Goal: Transaction & Acquisition: Purchase product/service

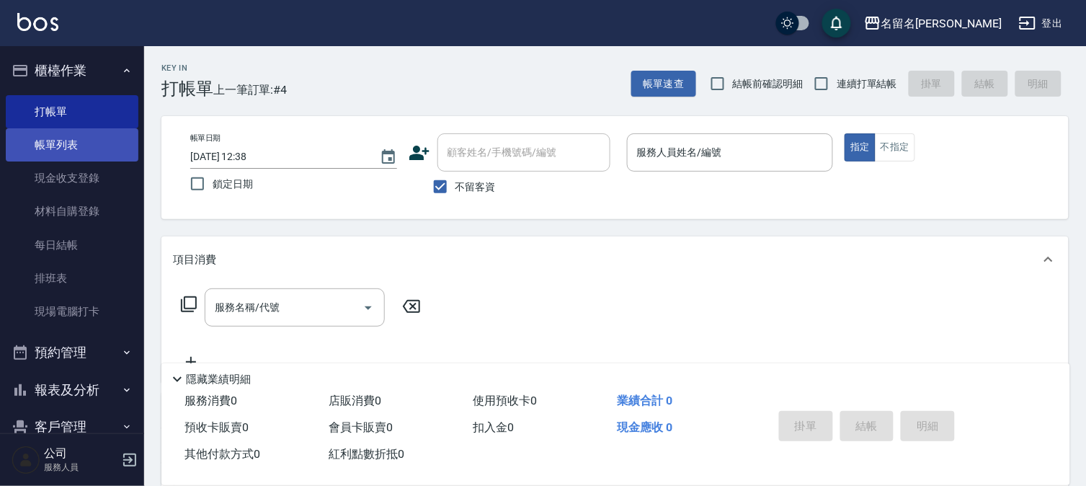
click at [84, 142] on link "帳單列表" at bounding box center [72, 144] width 133 height 33
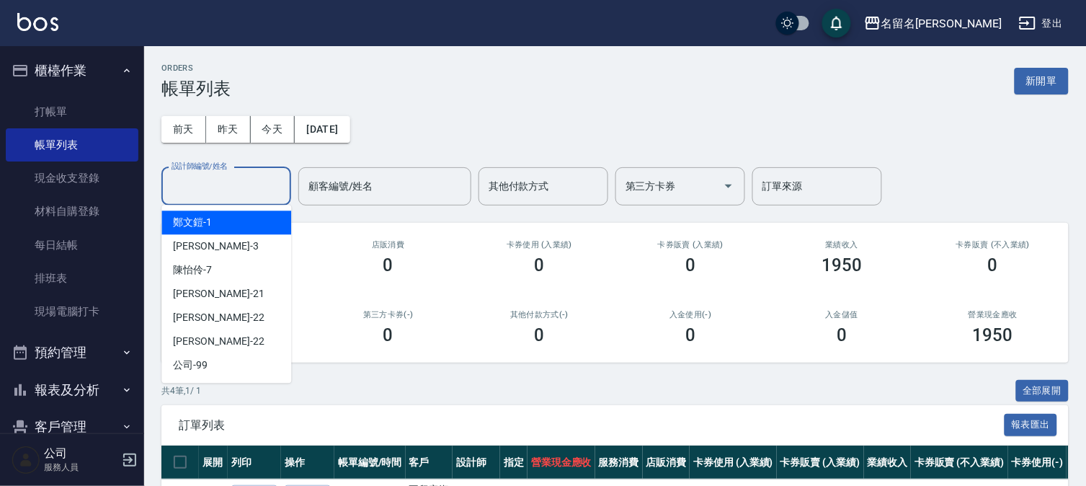
click at [220, 174] on div "設計師編號/姓名 設計師編號/姓名" at bounding box center [226, 186] width 130 height 38
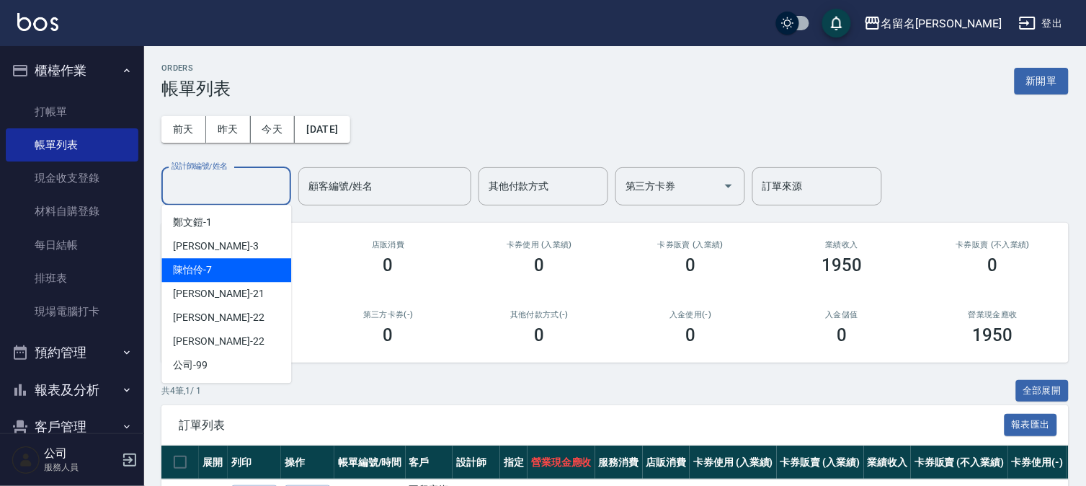
click at [246, 264] on div "[PERSON_NAME]-7" at bounding box center [226, 270] width 130 height 24
type input "陳怡伶-7"
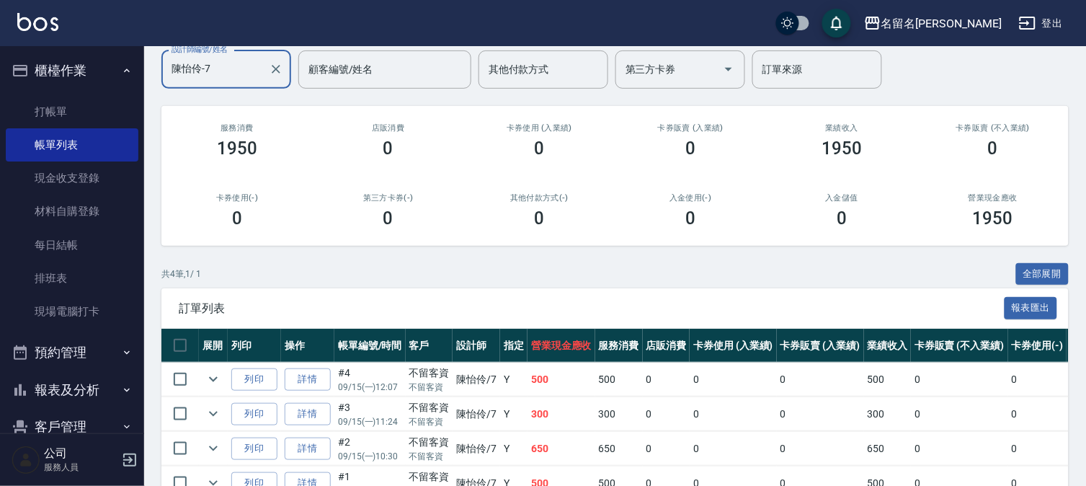
scroll to position [200, 0]
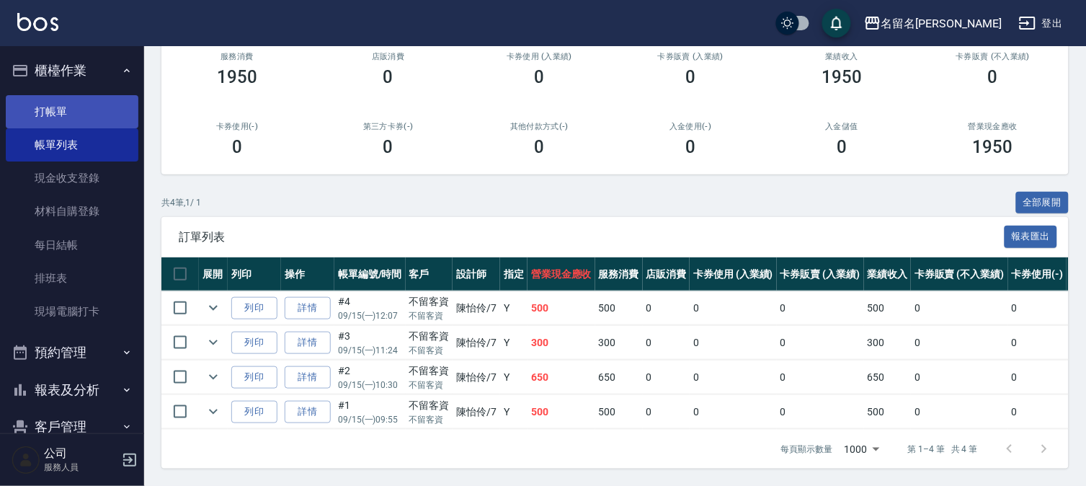
click at [92, 102] on link "打帳單" at bounding box center [72, 111] width 133 height 33
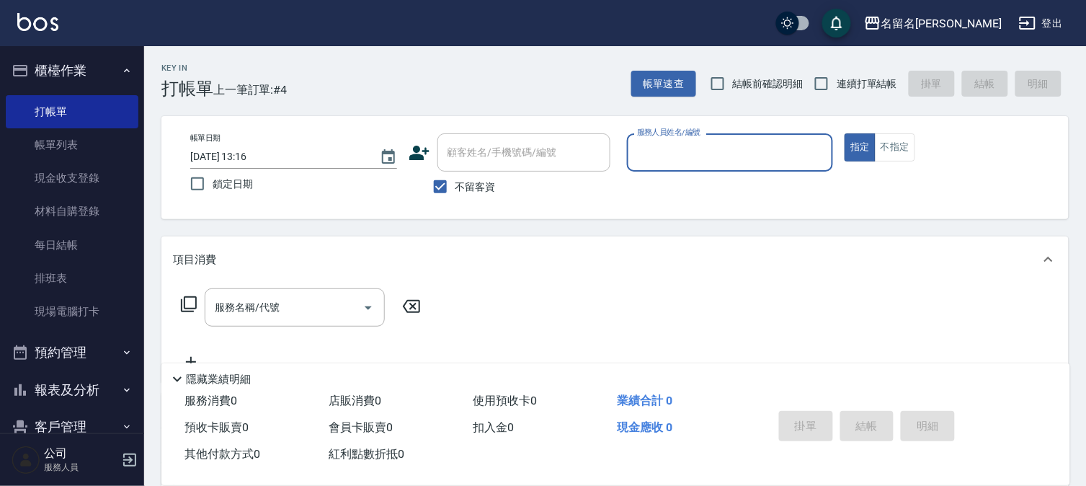
click at [772, 155] on input "服務人員姓名/編號" at bounding box center [730, 152] width 194 height 25
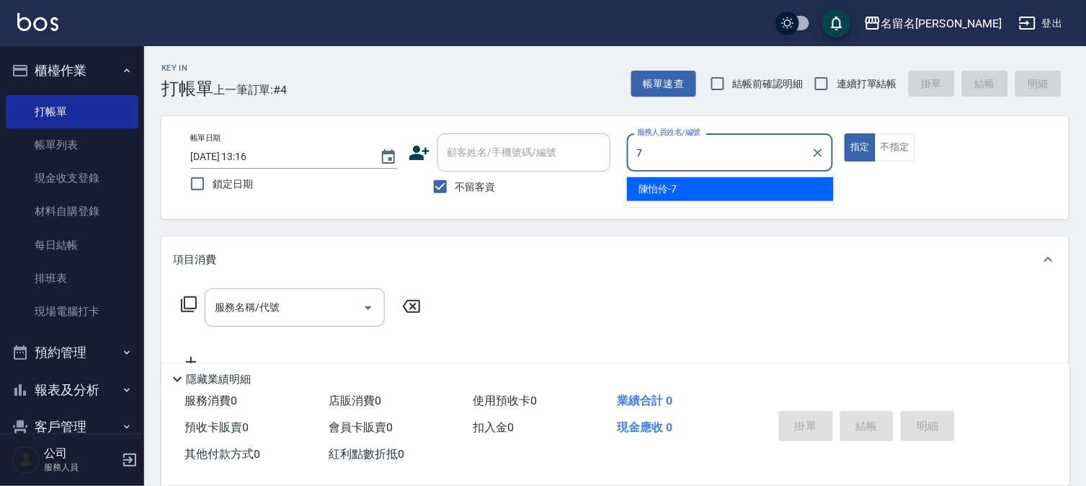
type input "陳怡伶-7"
type button "true"
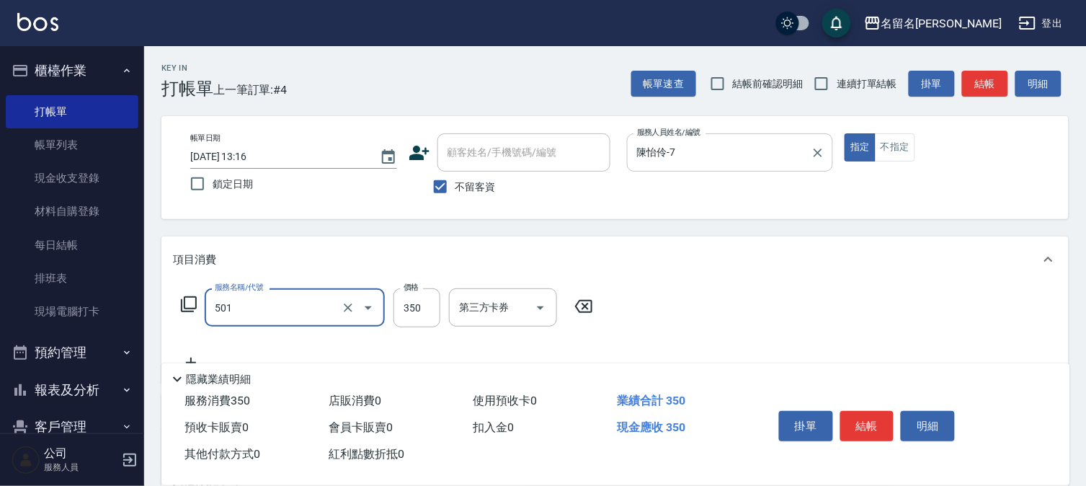
type input "P.S洗髮(501)"
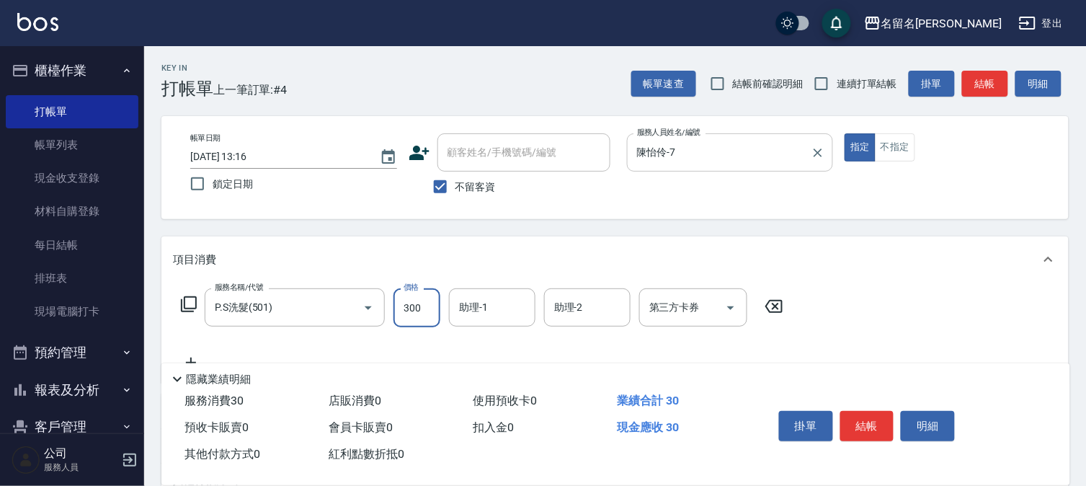
type input "300"
type input "陳怡伶-7"
click at [851, 412] on button "結帳" at bounding box center [867, 426] width 54 height 30
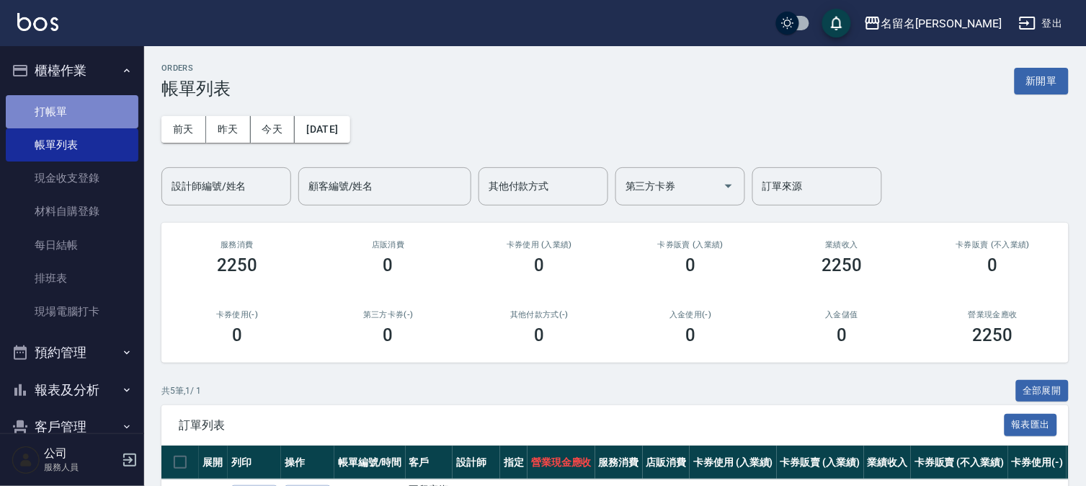
click at [92, 111] on link "打帳單" at bounding box center [72, 111] width 133 height 33
